Goal: Task Accomplishment & Management: Manage account settings

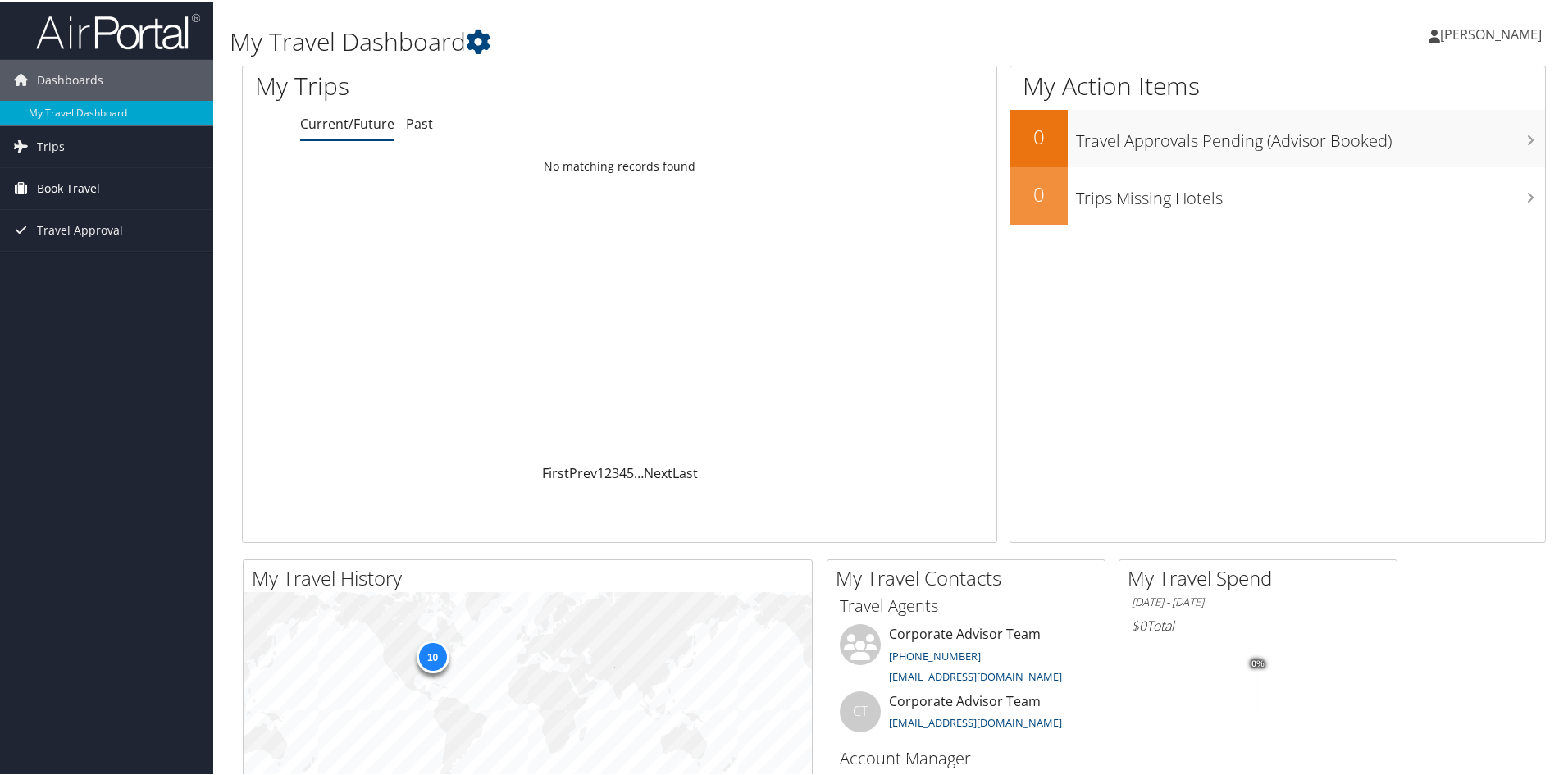
click at [60, 194] on span "Book Travel" at bounding box center [69, 187] width 63 height 41
click at [153, 274] on link "Book/Manage Online Trips" at bounding box center [106, 269] width 213 height 25
click at [425, 123] on link "Past" at bounding box center [420, 121] width 27 height 18
click at [46, 148] on span "Trips" at bounding box center [51, 145] width 28 height 41
click at [75, 305] on span "Travel Approval" at bounding box center [81, 303] width 86 height 41
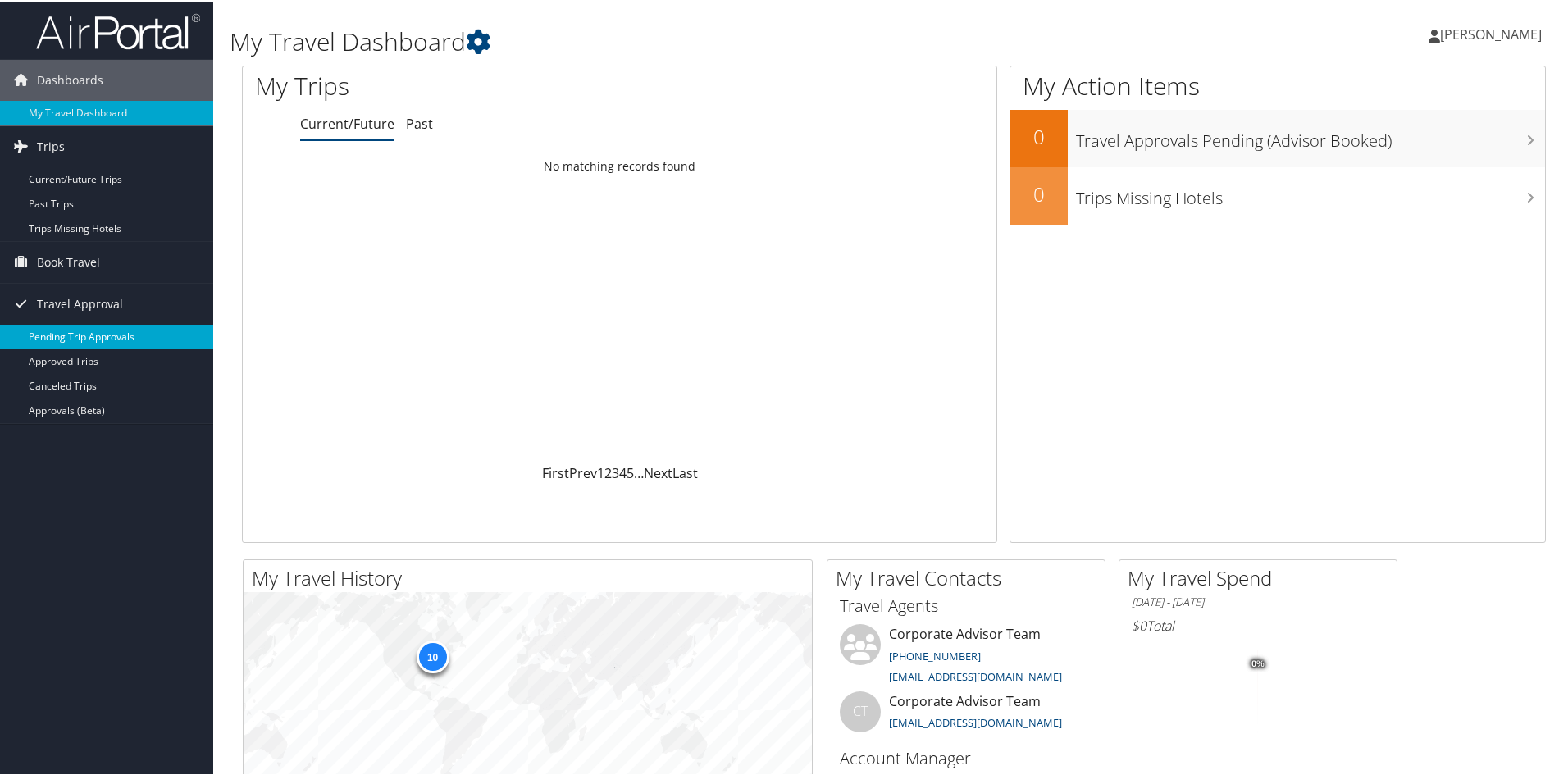
click at [93, 335] on link "Pending Trip Approvals" at bounding box center [106, 335] width 213 height 25
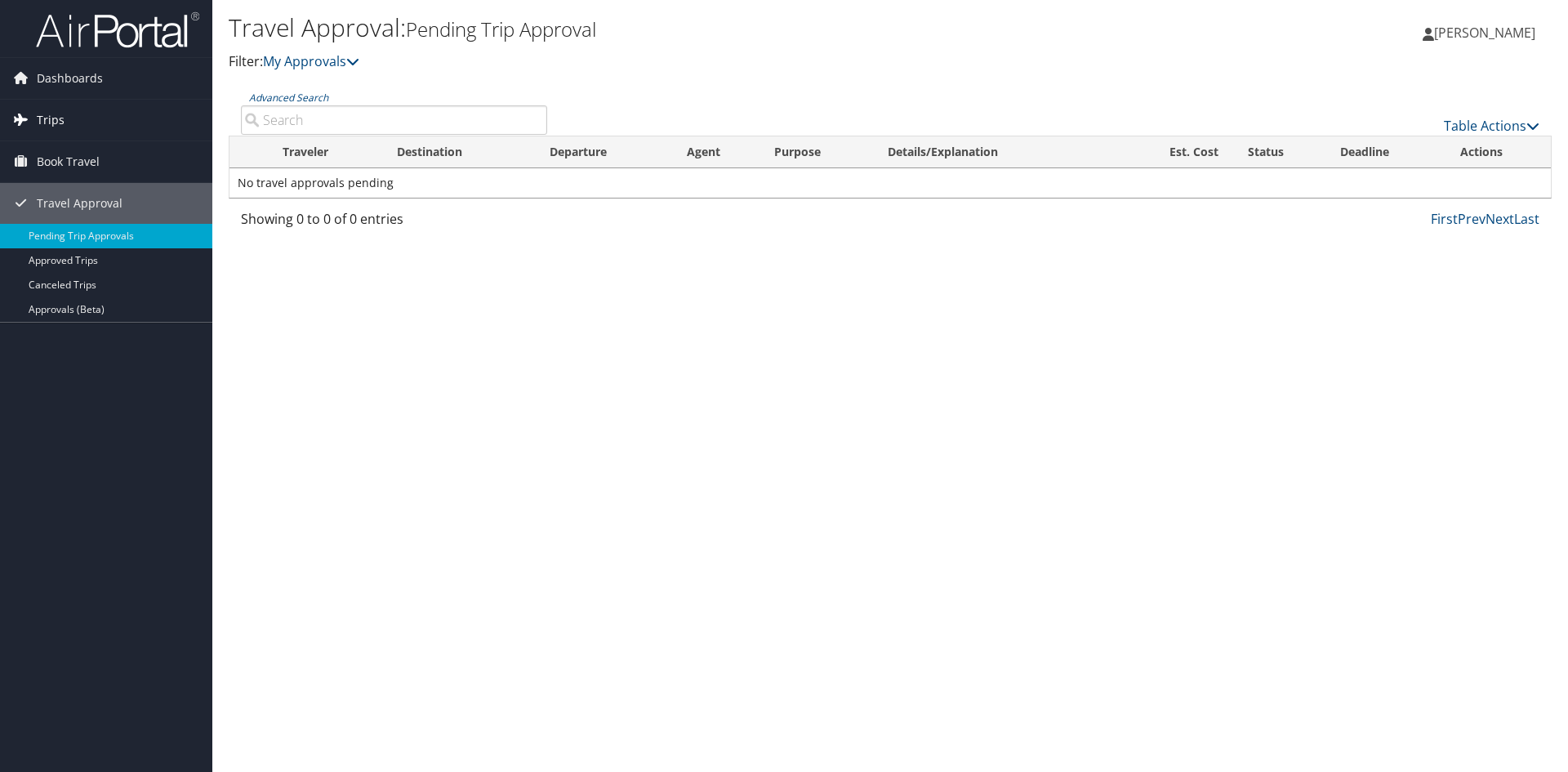
click at [67, 123] on link "Trips" at bounding box center [106, 120] width 212 height 41
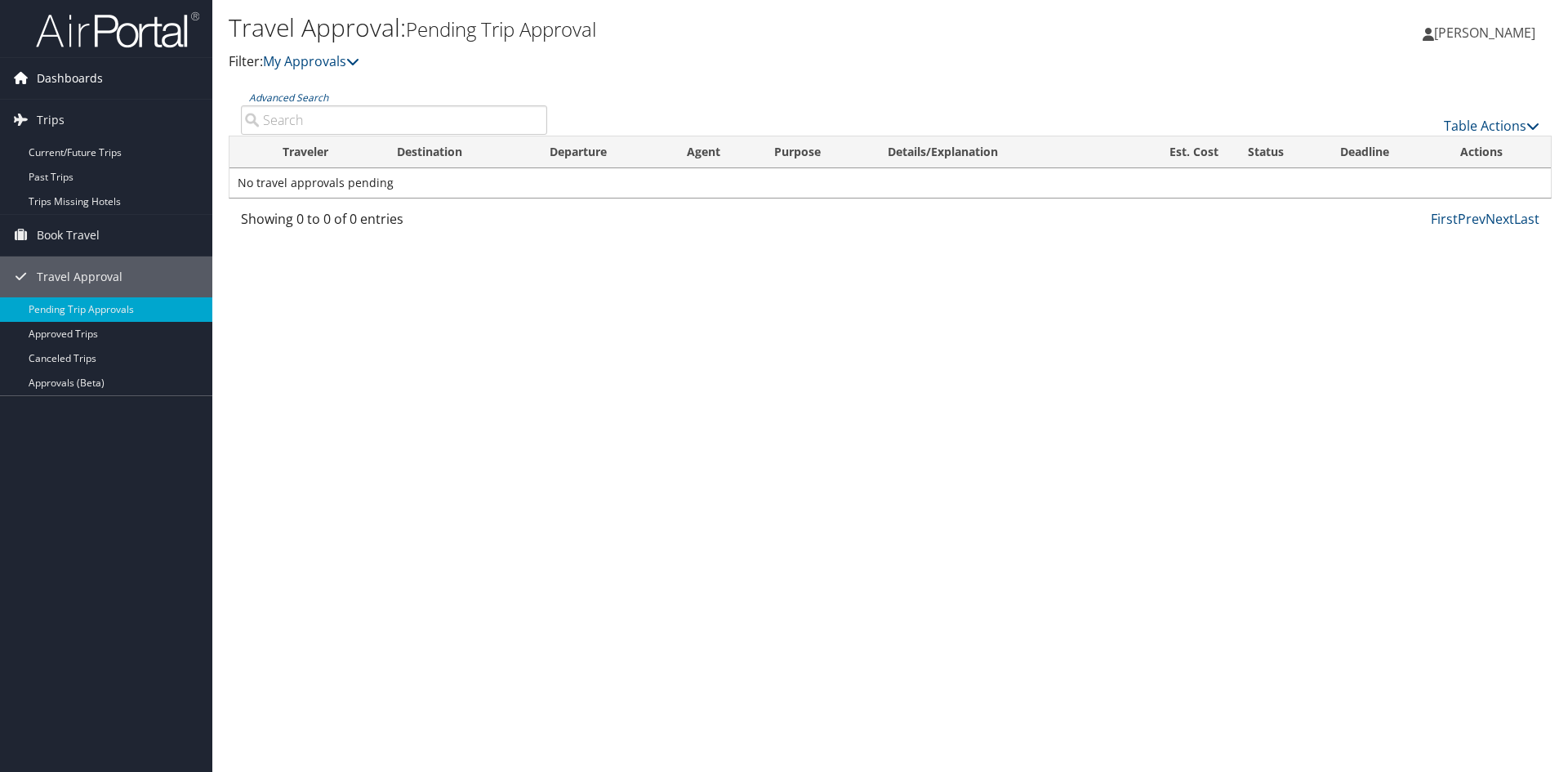
click at [61, 81] on span "Dashboards" at bounding box center [70, 79] width 66 height 41
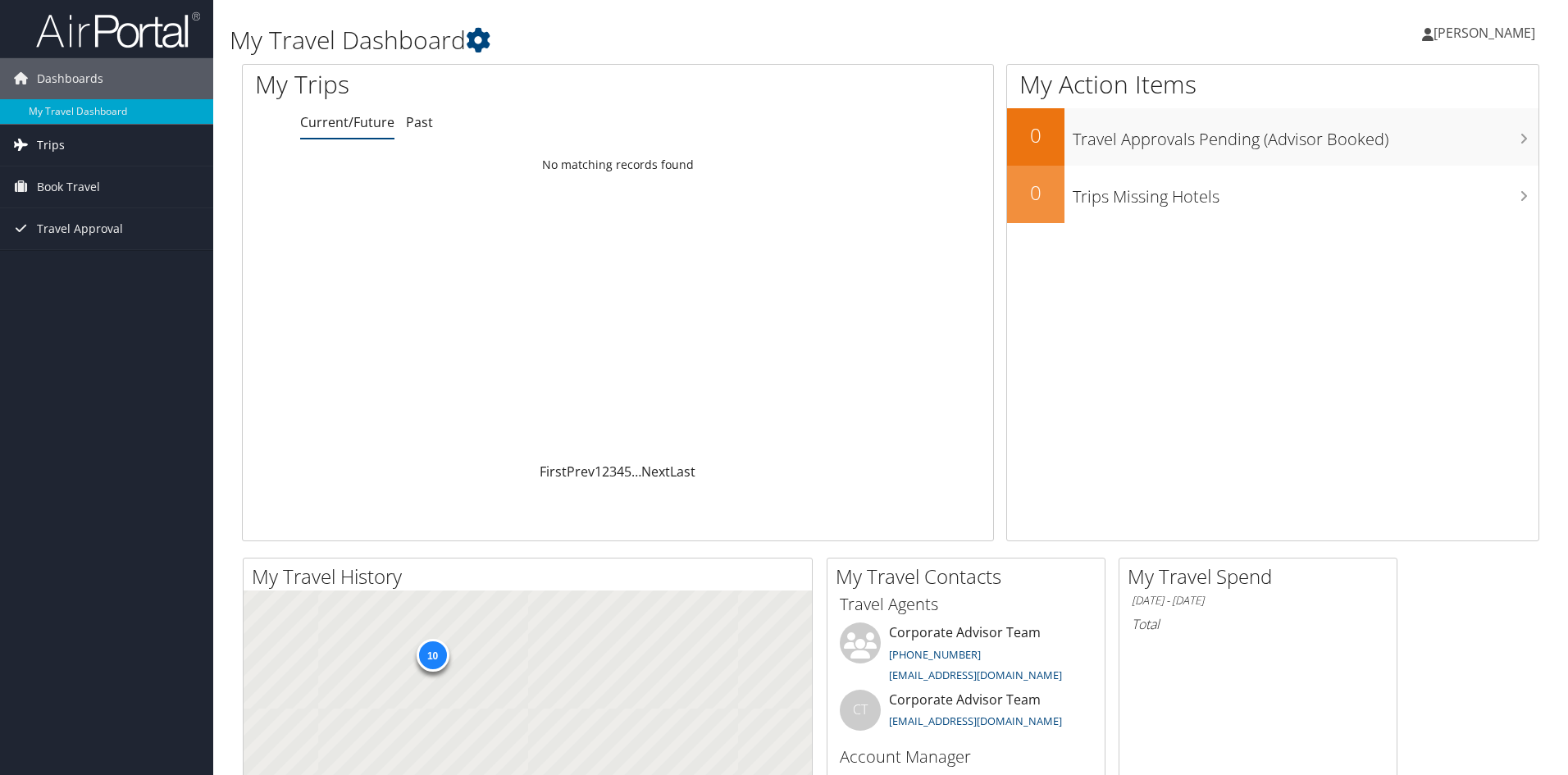
drag, startPoint x: 0, startPoint y: 0, endPoint x: 36, endPoint y: 142, distance: 146.5
click at [37, 142] on span "Trips" at bounding box center [51, 145] width 28 height 41
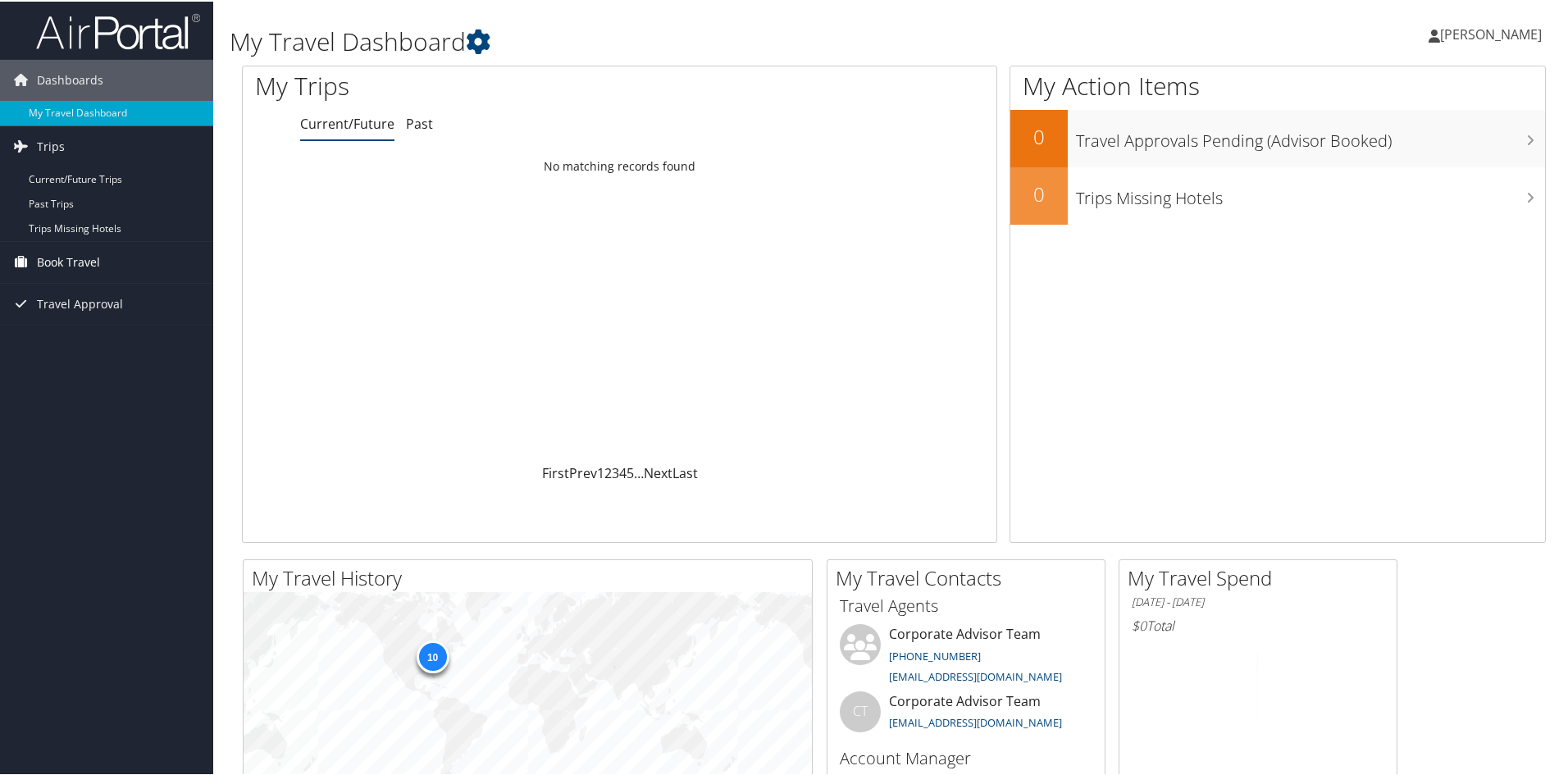
click at [58, 244] on span "Book Travel" at bounding box center [69, 260] width 63 height 41
click at [72, 256] on span "Book Travel" at bounding box center [69, 260] width 63 height 41
click at [69, 248] on span "Book Travel" at bounding box center [69, 260] width 63 height 41
click at [110, 352] on link "Book/Manage Online Trips" at bounding box center [106, 343] width 213 height 25
